Goal: Use online tool/utility: Utilize a website feature to perform a specific function

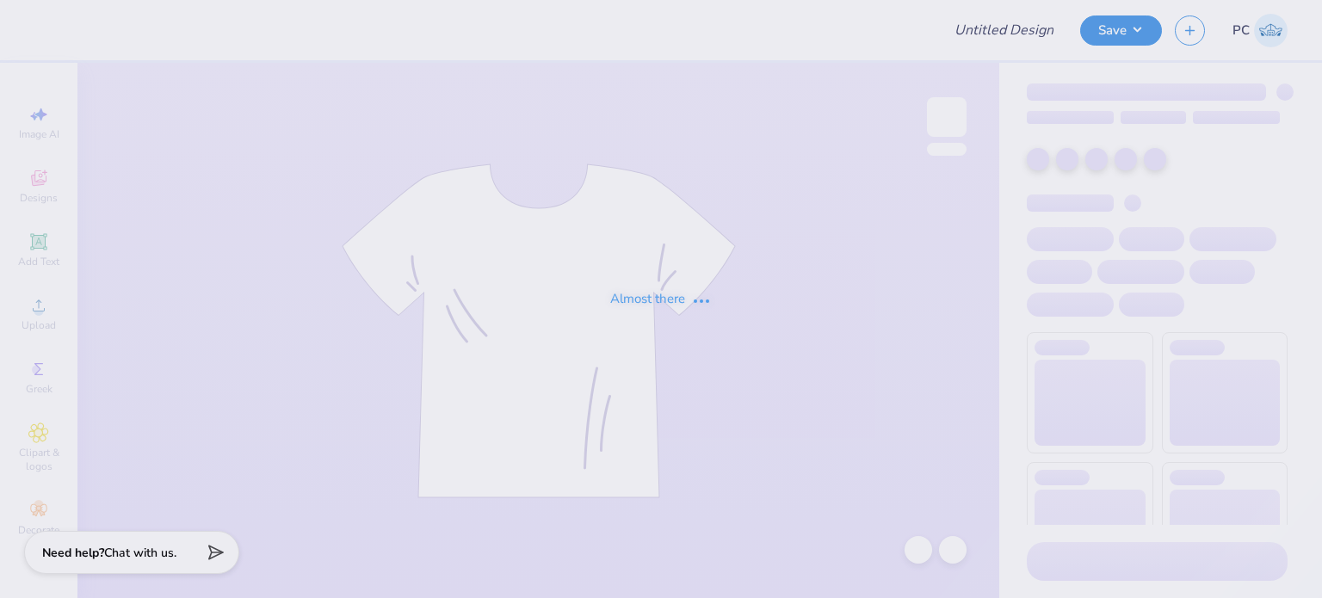
type input "UNC Dental Half Zip"
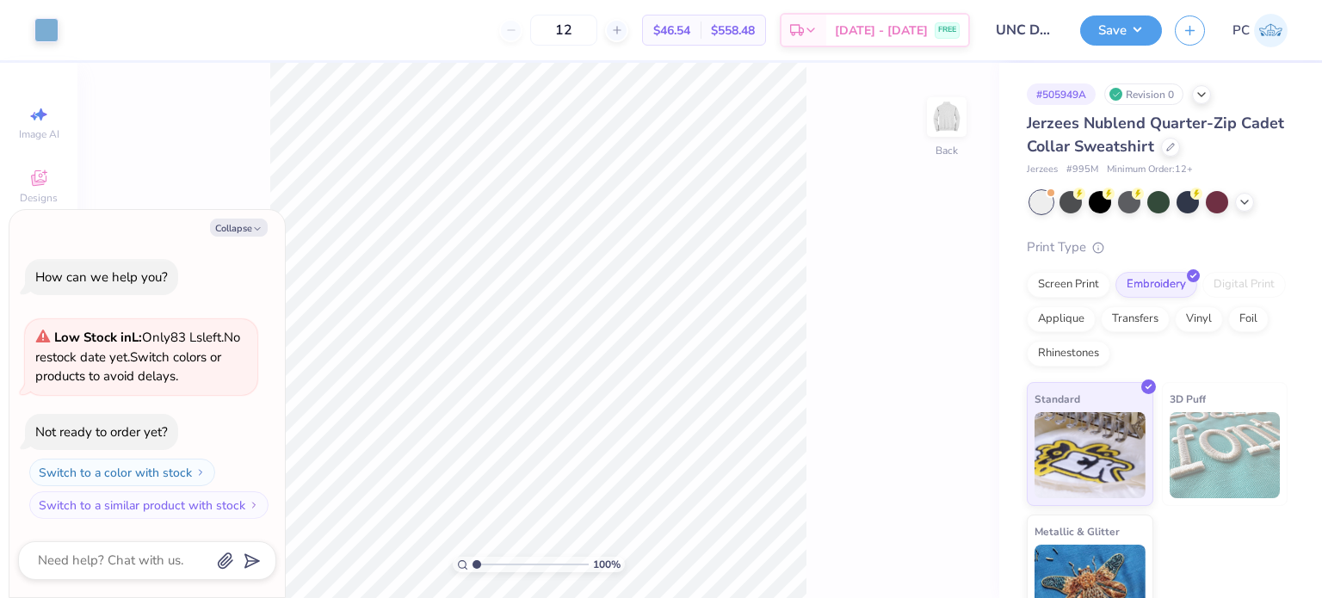
type textarea "x"
drag, startPoint x: 941, startPoint y: 295, endPoint x: 912, endPoint y: 297, distance: 29.3
click at [912, 297] on input "4.52" at bounding box center [935, 293] width 62 height 24
type input "4"
type textarea "x"
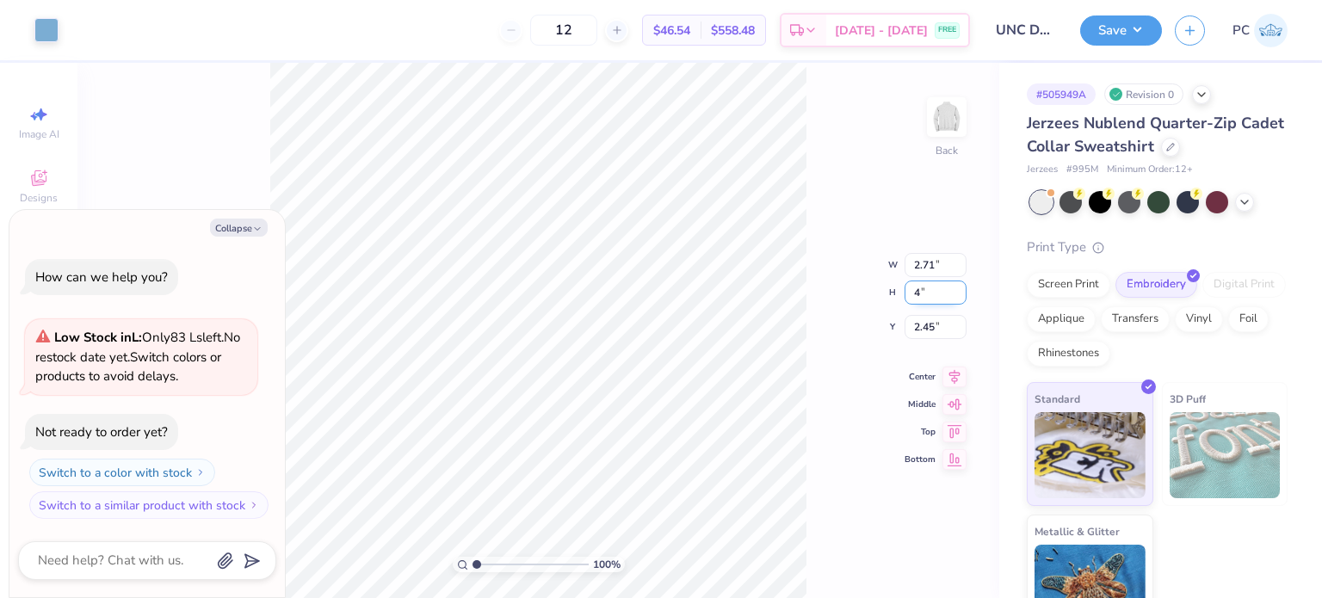
type input "2.40"
type input "4.00"
drag, startPoint x: 940, startPoint y: 318, endPoint x: 908, endPoint y: 319, distance: 31.8
click at [908, 319] on input "2.71" at bounding box center [935, 313] width 62 height 24
type input "3"
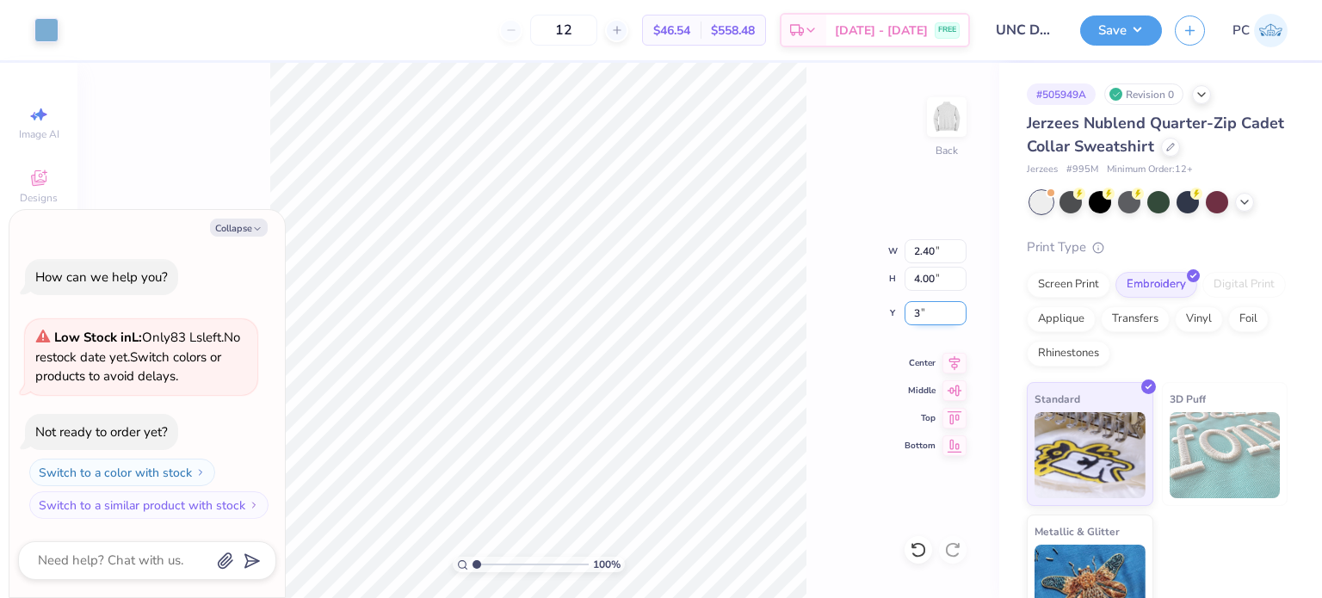
type textarea "x"
type input "3.00"
click at [950, 359] on icon at bounding box center [954, 360] width 24 height 21
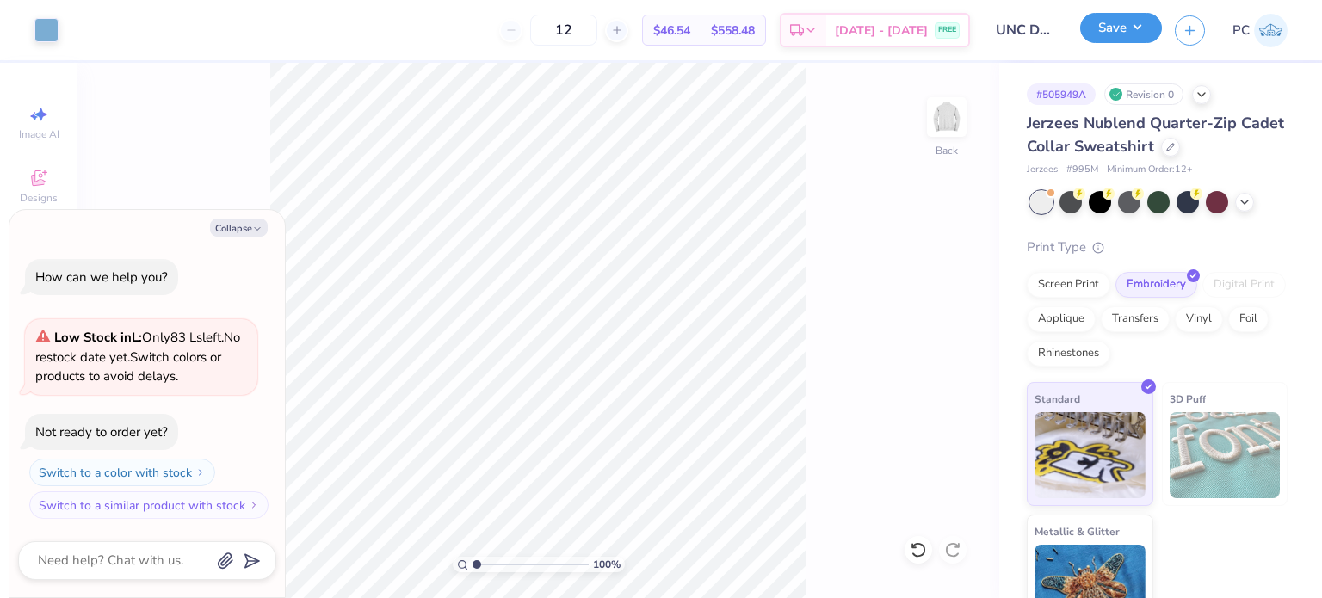
click at [1119, 27] on button "Save" at bounding box center [1121, 28] width 82 height 30
type textarea "x"
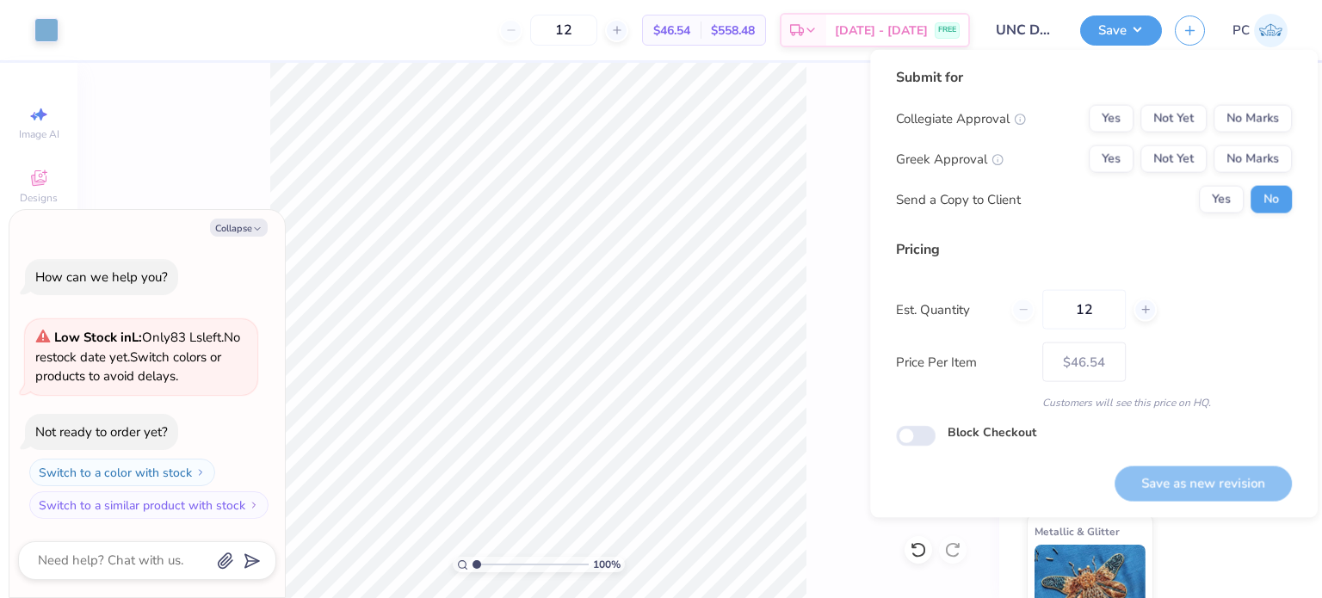
click at [832, 126] on div "100 % Back" at bounding box center [538, 330] width 922 height 535
